Goal: Transaction & Acquisition: Purchase product/service

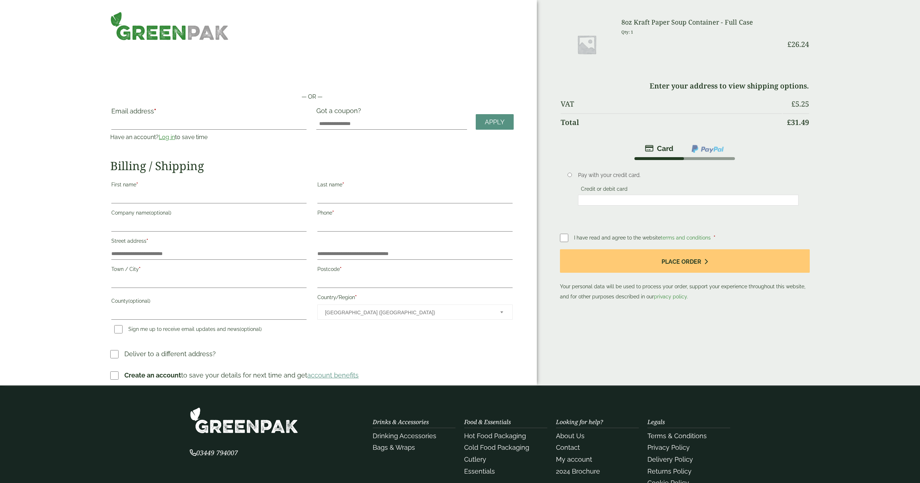
click at [167, 116] on label "Email address *" at bounding box center [208, 113] width 195 height 10
click at [167, 118] on input "Email address *" at bounding box center [208, 124] width 195 height 12
type input "**********"
click at [684, 261] on button "Place order" at bounding box center [685, 260] width 250 height 23
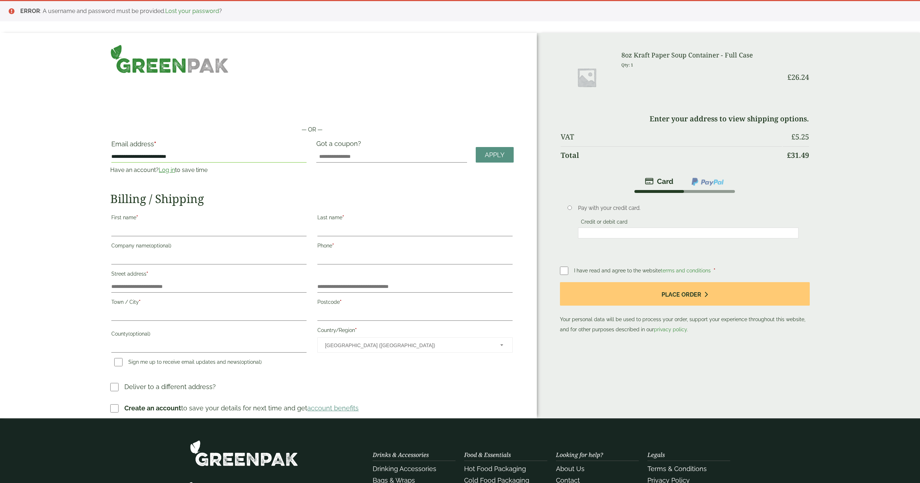
click at [167, 171] on link "Log in" at bounding box center [167, 170] width 16 height 7
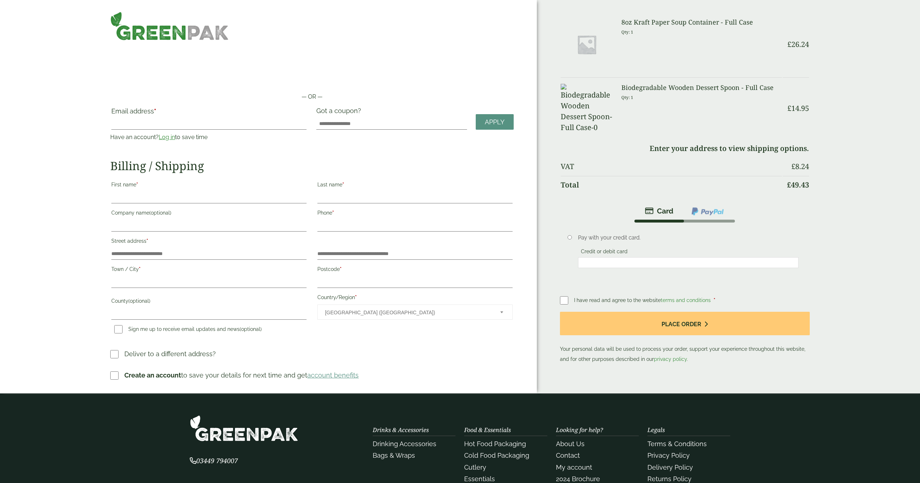
click at [396, 341] on div "Email address * Have an account? Log in to save time Username or email address …" at bounding box center [311, 244] width 403 height 275
click at [311, 47] on div "— OR — Email address * Have an account? Log in to save time Username or email a…" at bounding box center [268, 196] width 537 height 393
click at [164, 139] on link "Log in" at bounding box center [167, 137] width 16 height 7
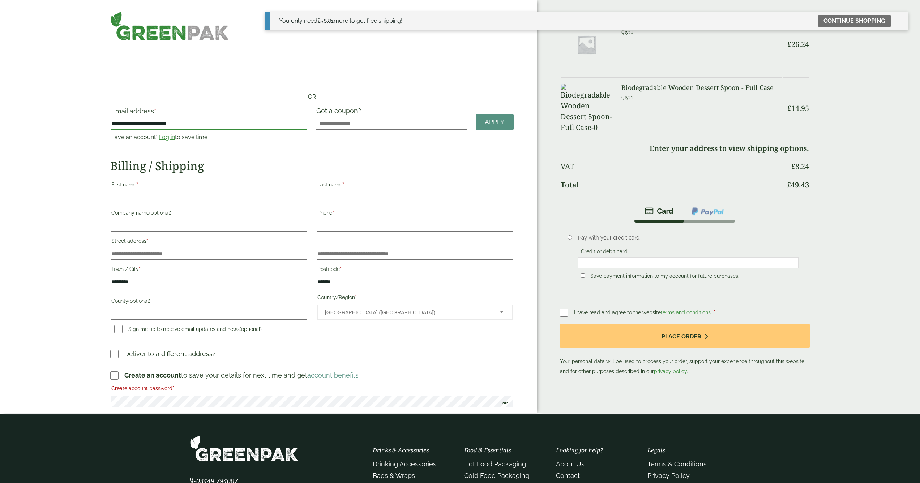
click at [157, 126] on input "**********" at bounding box center [208, 124] width 195 height 12
type input "**********"
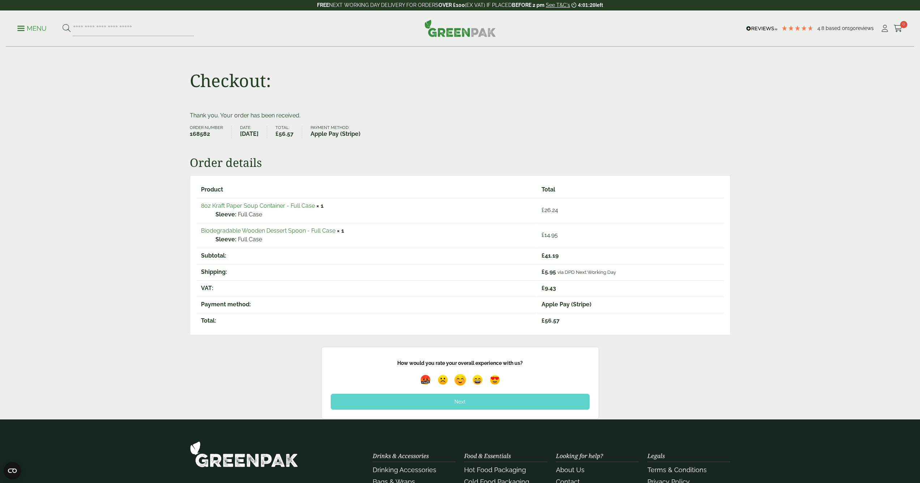
click at [460, 377] on img at bounding box center [460, 379] width 17 height 17
click at [464, 403] on div "Next" at bounding box center [460, 402] width 259 height 16
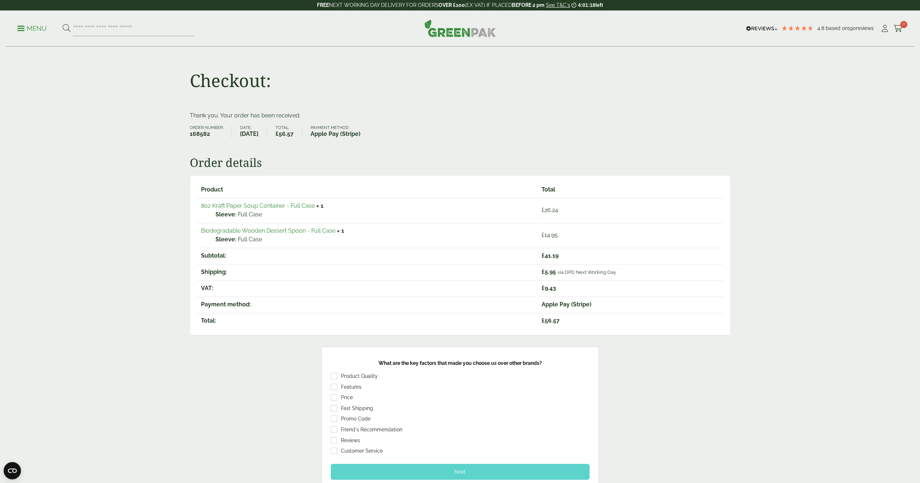
scroll to position [62, 0]
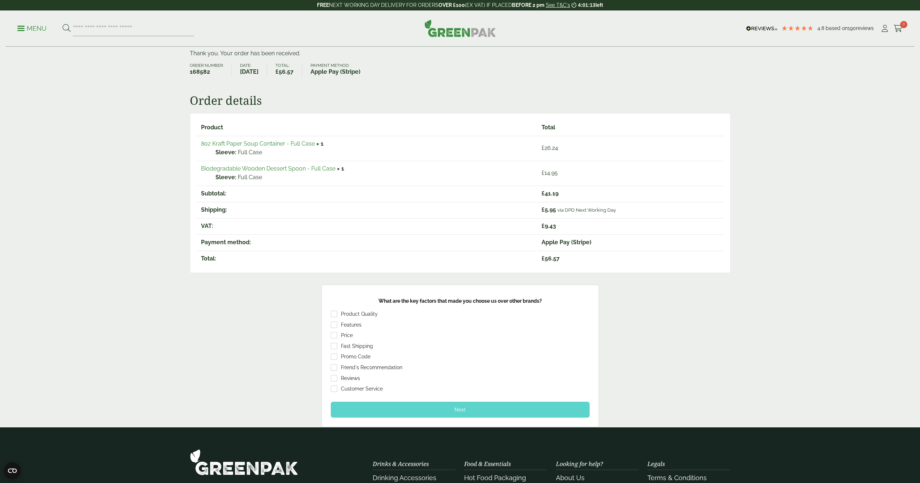
click at [461, 406] on div "Next" at bounding box center [460, 410] width 259 height 16
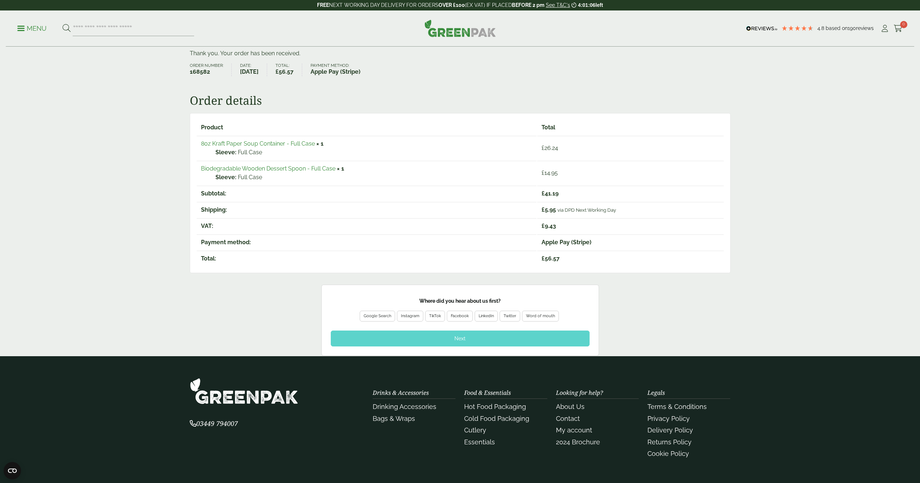
click at [377, 312] on div "Google Search" at bounding box center [377, 316] width 35 height 11
click at [469, 339] on div "Next" at bounding box center [460, 339] width 259 height 16
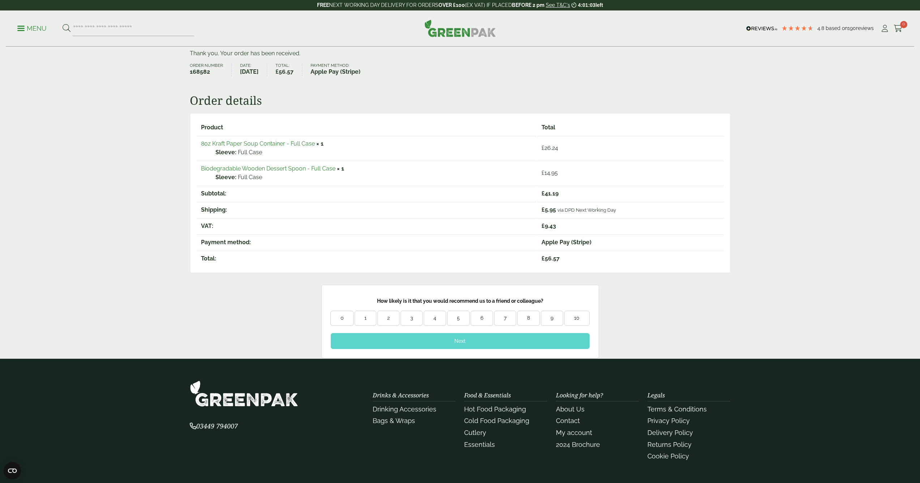
click at [505, 318] on div "7" at bounding box center [504, 318] width 21 height 7
click at [491, 333] on div "Next" at bounding box center [460, 341] width 259 height 16
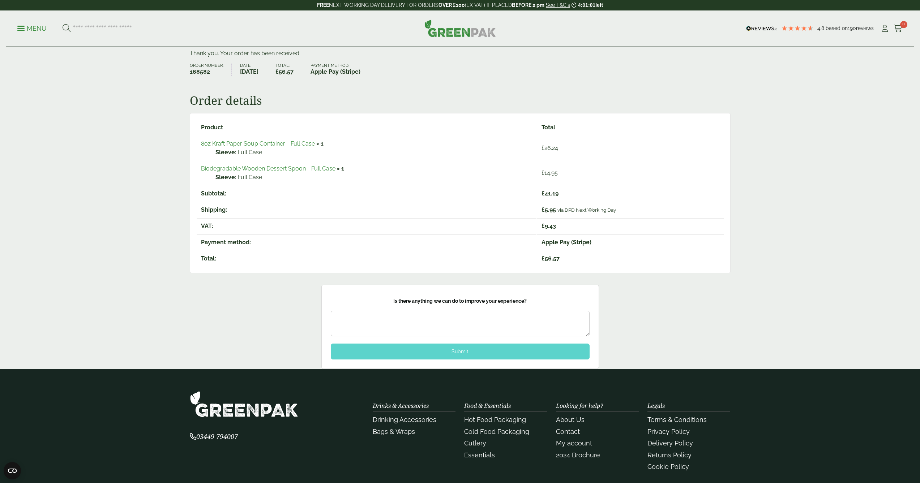
click at [473, 353] on div "Submit" at bounding box center [460, 352] width 259 height 16
